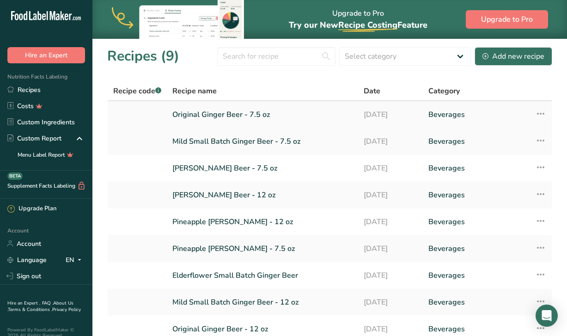
click at [223, 108] on link "Original Ginger Beer - 7.5 oz" at bounding box center [262, 114] width 180 height 19
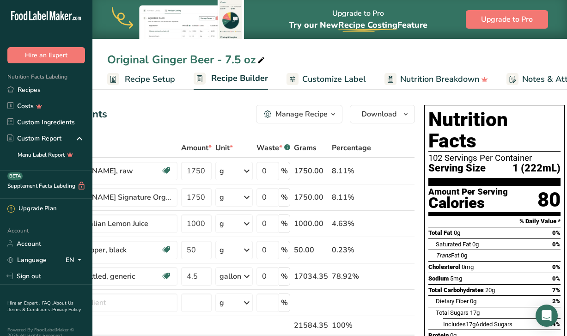
scroll to position [0, 75]
click at [500, 60] on div "Original Ginger Beer - 7.5 oz" at bounding box center [329, 59] width 474 height 17
click at [367, 118] on span "Download" at bounding box center [379, 114] width 35 height 11
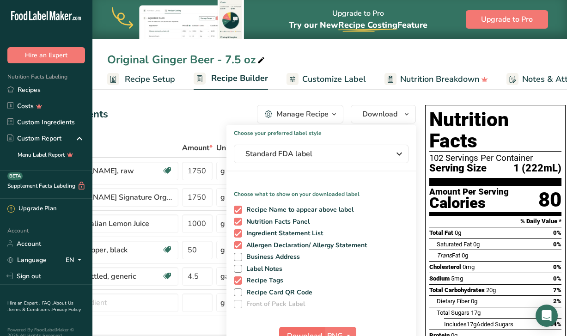
click at [298, 326] on button "Download" at bounding box center [301, 335] width 45 height 18
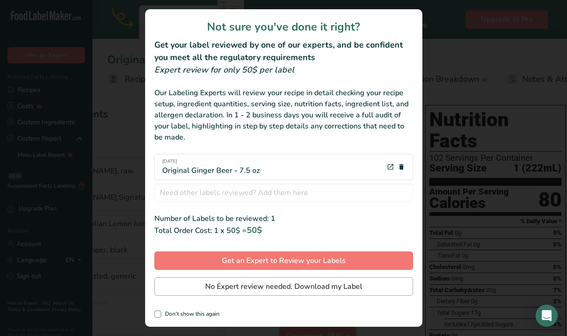
click at [270, 282] on span "No Expert review needed. Download my Label" at bounding box center [283, 286] width 157 height 11
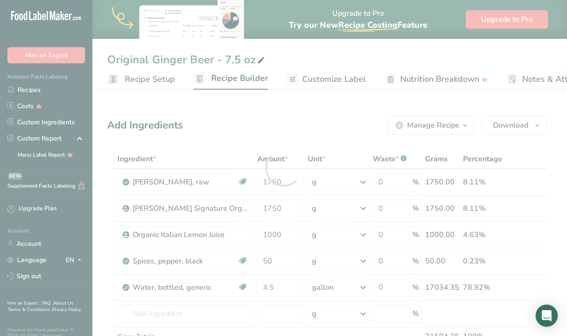
scroll to position [0, 0]
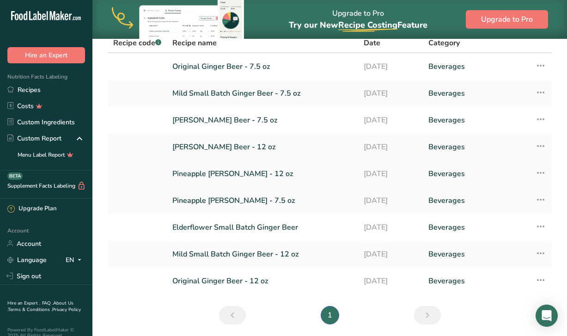
scroll to position [51, 0]
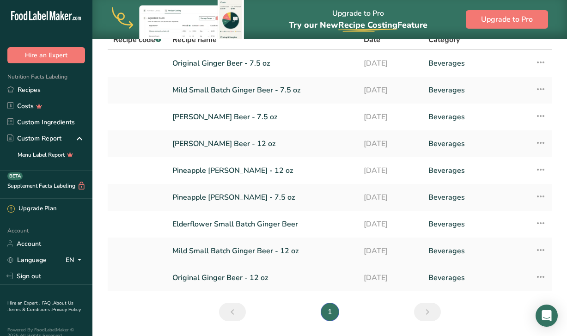
click at [236, 277] on link "Original Ginger Beer - 12 oz" at bounding box center [262, 277] width 180 height 19
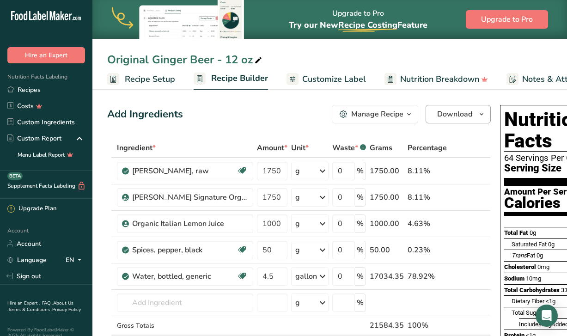
click at [443, 115] on span "Download" at bounding box center [454, 114] width 35 height 11
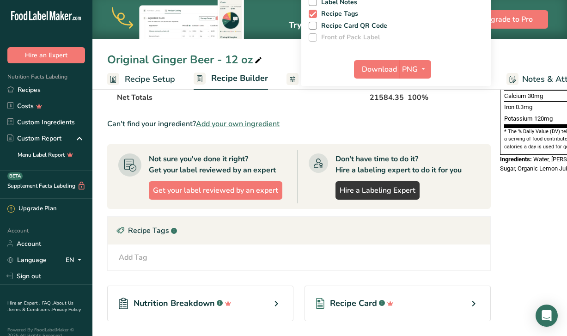
scroll to position [297, 0]
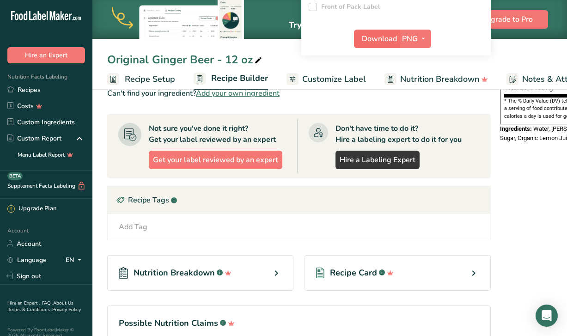
click at [394, 33] on span "Download" at bounding box center [379, 38] width 35 height 11
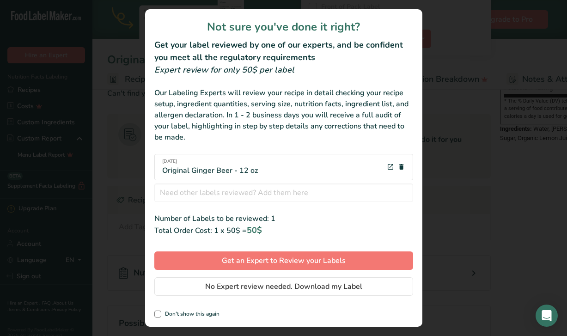
click at [242, 291] on span "No Expert review needed. Download my Label" at bounding box center [283, 286] width 157 height 11
click at [0, 0] on div at bounding box center [0, 0] width 0 height 0
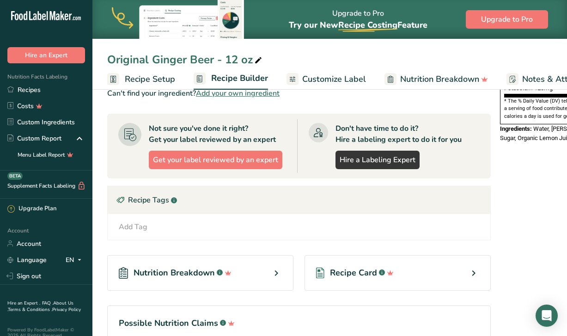
click at [351, 96] on div "Can't find your ingredient? Add your own ingredient" at bounding box center [298, 93] width 383 height 11
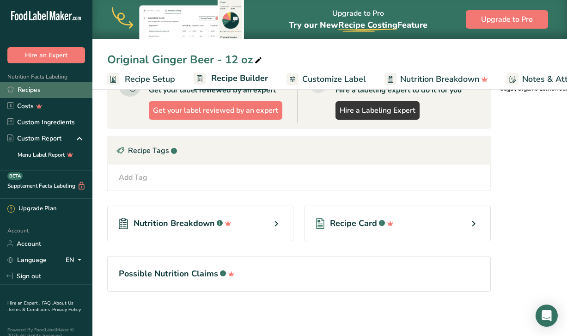
scroll to position [346, 0]
click at [32, 90] on link "Recipes" at bounding box center [46, 90] width 92 height 16
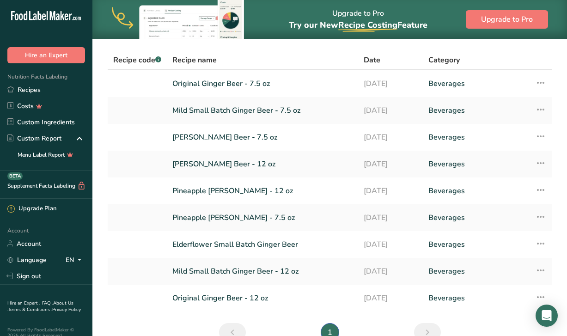
scroll to position [35, 0]
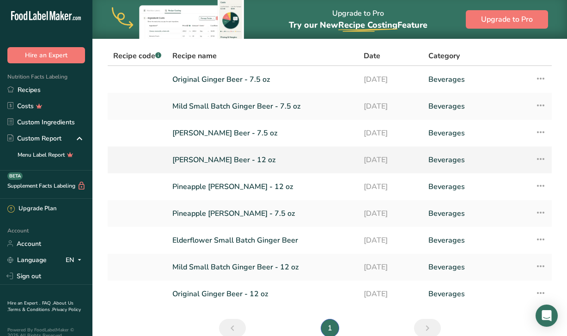
click at [225, 154] on link "[PERSON_NAME] Beer - 12 oz" at bounding box center [262, 159] width 180 height 19
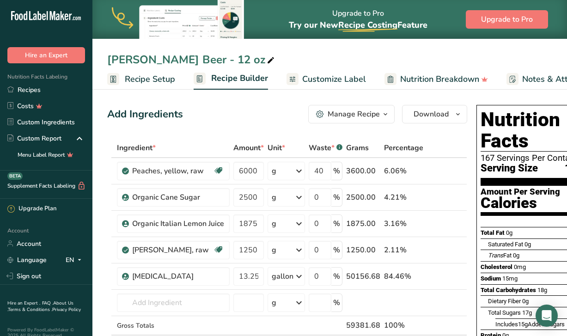
click at [156, 72] on link "Recipe Setup" at bounding box center [141, 79] width 68 height 21
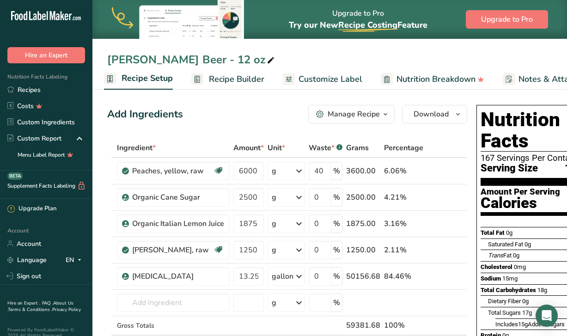
select select "18"
select select "22"
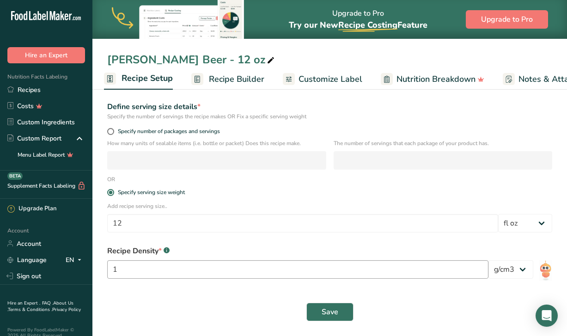
scroll to position [117, 0]
click at [171, 273] on input "1" at bounding box center [297, 269] width 381 height 18
type input "0.95"
click at [355, 305] on div "Save" at bounding box center [329, 311] width 445 height 18
click at [341, 307] on button "Save" at bounding box center [329, 311] width 47 height 18
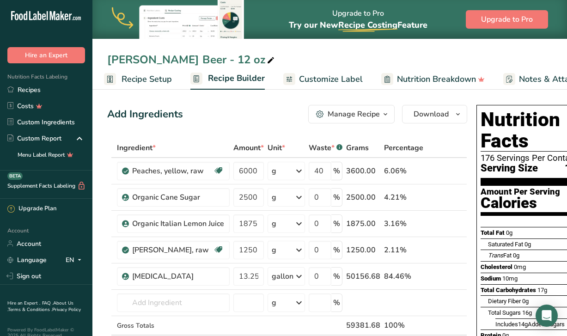
click at [435, 81] on span "Nutrition Breakdown" at bounding box center [436, 79] width 79 height 12
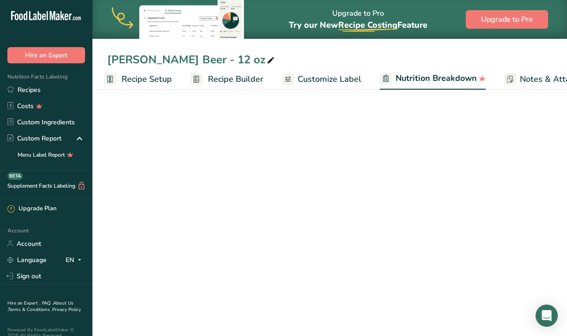
scroll to position [0, 154]
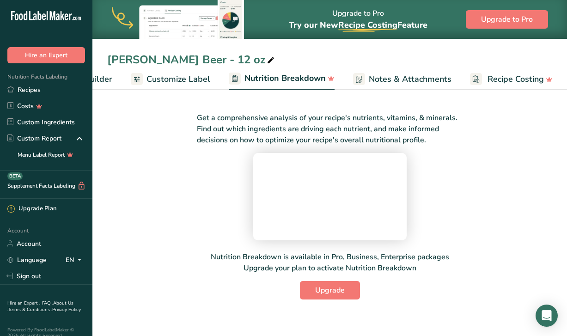
click at [184, 78] on span "Customize Label" at bounding box center [178, 79] width 64 height 12
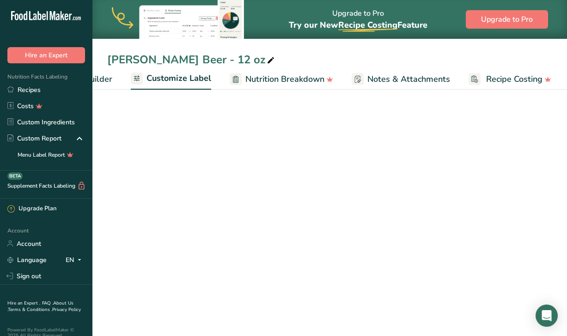
scroll to position [0, 153]
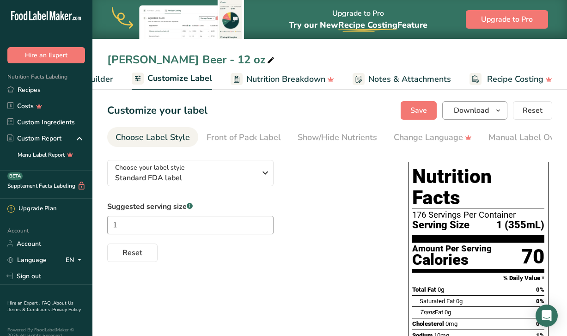
click at [466, 111] on span "Download" at bounding box center [470, 110] width 35 height 11
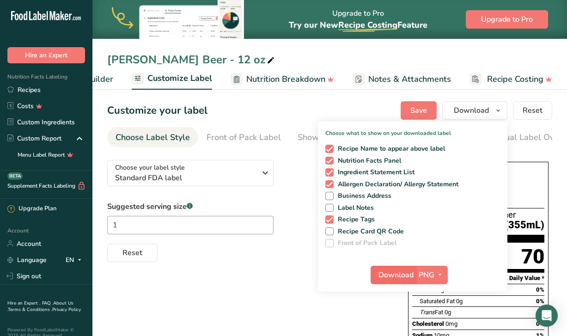
click at [391, 272] on span "Download" at bounding box center [395, 274] width 35 height 11
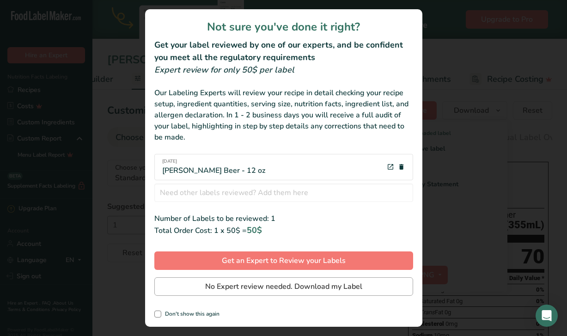
click at [275, 291] on span "No Expert review needed. Download my Label" at bounding box center [283, 286] width 157 height 11
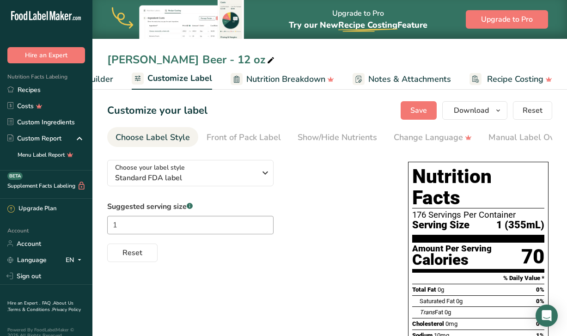
scroll to position [0, 0]
click at [478, 111] on span "Download" at bounding box center [470, 110] width 35 height 11
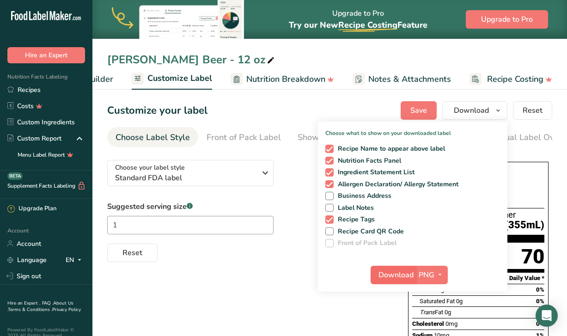
click at [392, 277] on span "Download" at bounding box center [395, 274] width 35 height 11
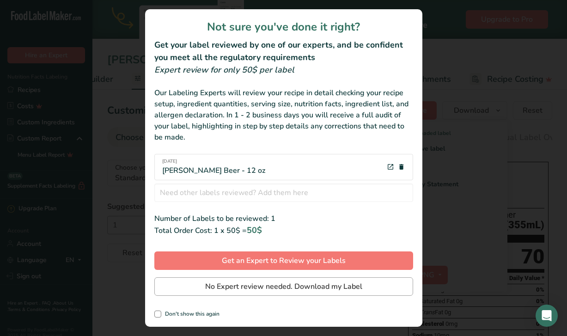
click at [253, 278] on button "No Expert review needed. Download my Label" at bounding box center [283, 286] width 259 height 18
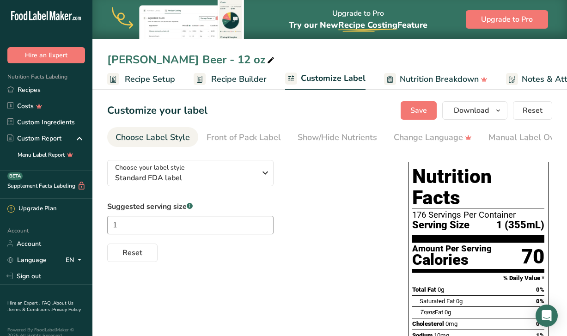
scroll to position [0, 153]
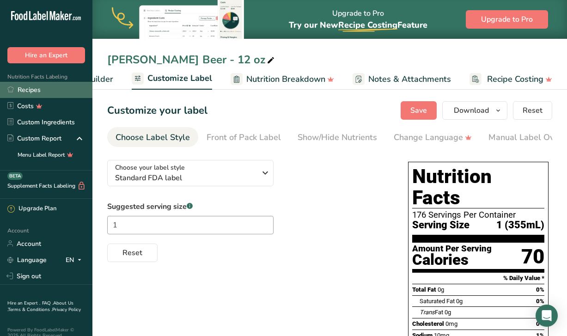
click at [38, 92] on link "Recipes" at bounding box center [46, 90] width 92 height 16
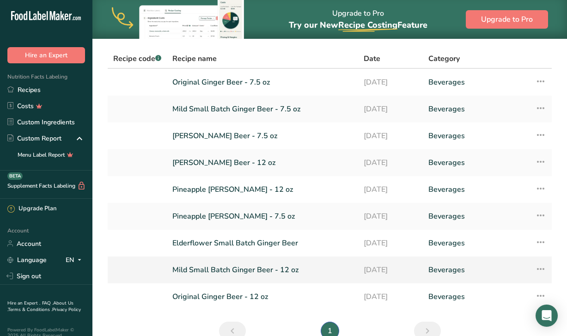
scroll to position [24, 0]
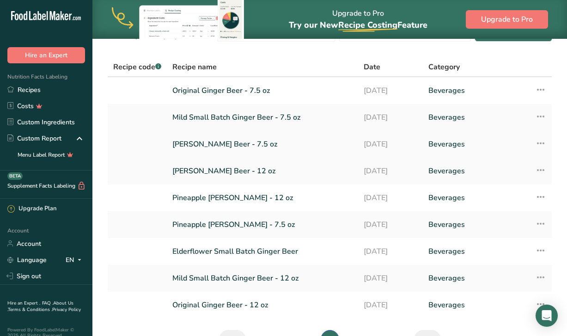
click at [233, 145] on link "[PERSON_NAME] Beer - 7.5 oz" at bounding box center [262, 143] width 180 height 19
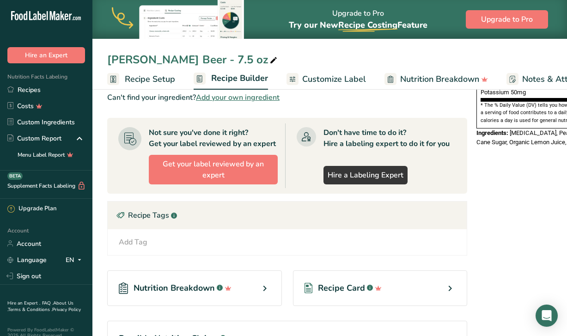
scroll to position [357, 0]
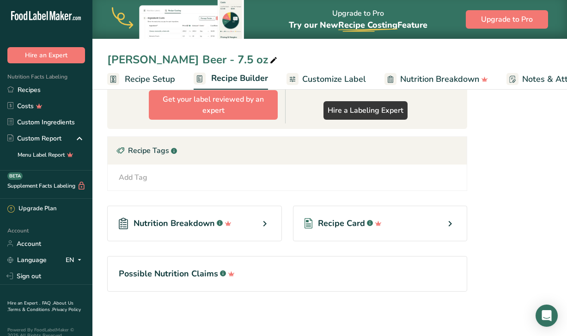
click at [145, 80] on span "Recipe Setup" at bounding box center [150, 79] width 50 height 12
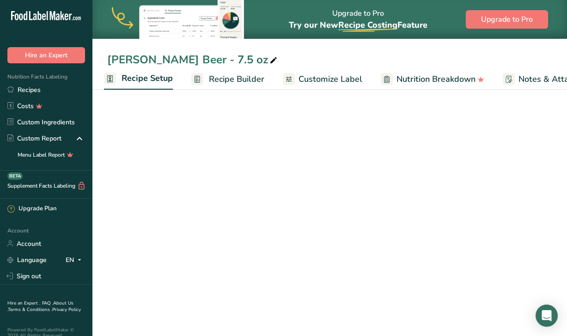
select select "18"
select select "22"
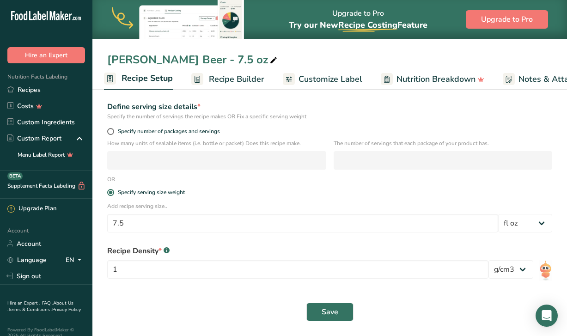
scroll to position [117, 0]
click at [176, 273] on input "1" at bounding box center [297, 269] width 381 height 18
type input "0.95"
click at [327, 310] on span "Save" at bounding box center [329, 311] width 17 height 11
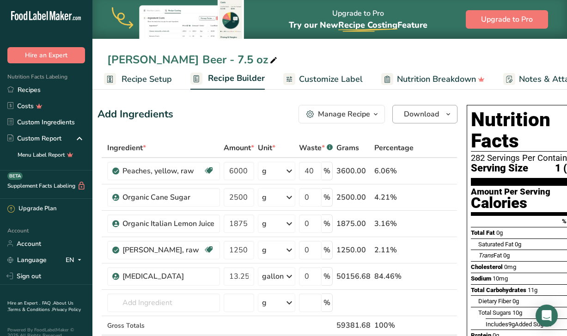
click at [420, 121] on button "Download" at bounding box center [424, 114] width 65 height 18
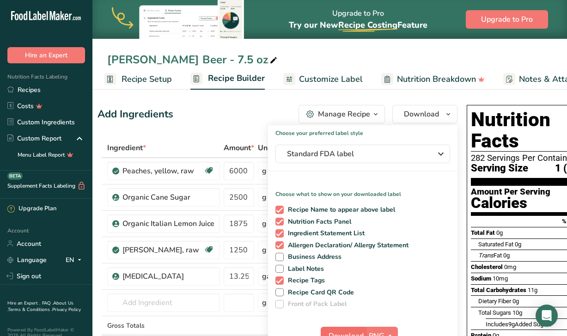
click at [352, 332] on span "Download" at bounding box center [345, 335] width 35 height 11
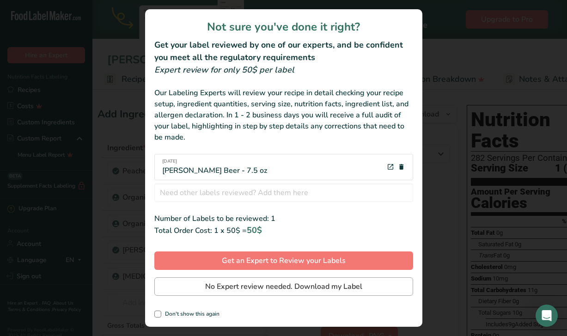
click at [285, 289] on span "No Expert review needed. Download my Label" at bounding box center [283, 286] width 157 height 11
